Goal: Transaction & Acquisition: Purchase product/service

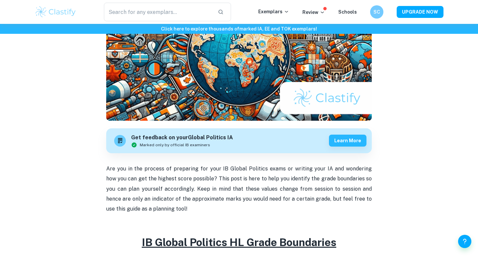
scroll to position [106, 0]
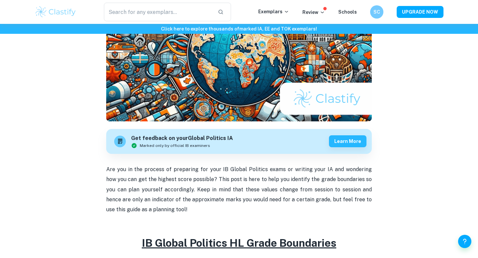
click at [278, 135] on div "Get feedback on your Global Politics IA Marked only by official IB examiners Le…" at bounding box center [238, 141] width 265 height 25
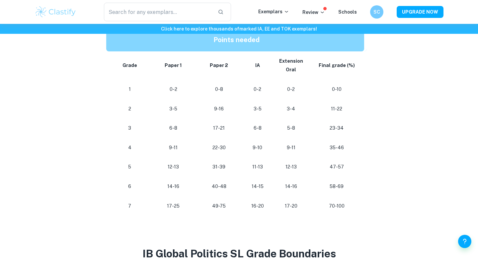
scroll to position [358, 0]
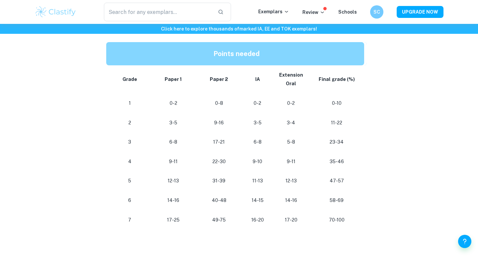
scroll to position [345, 0]
